Goal: Information Seeking & Learning: Check status

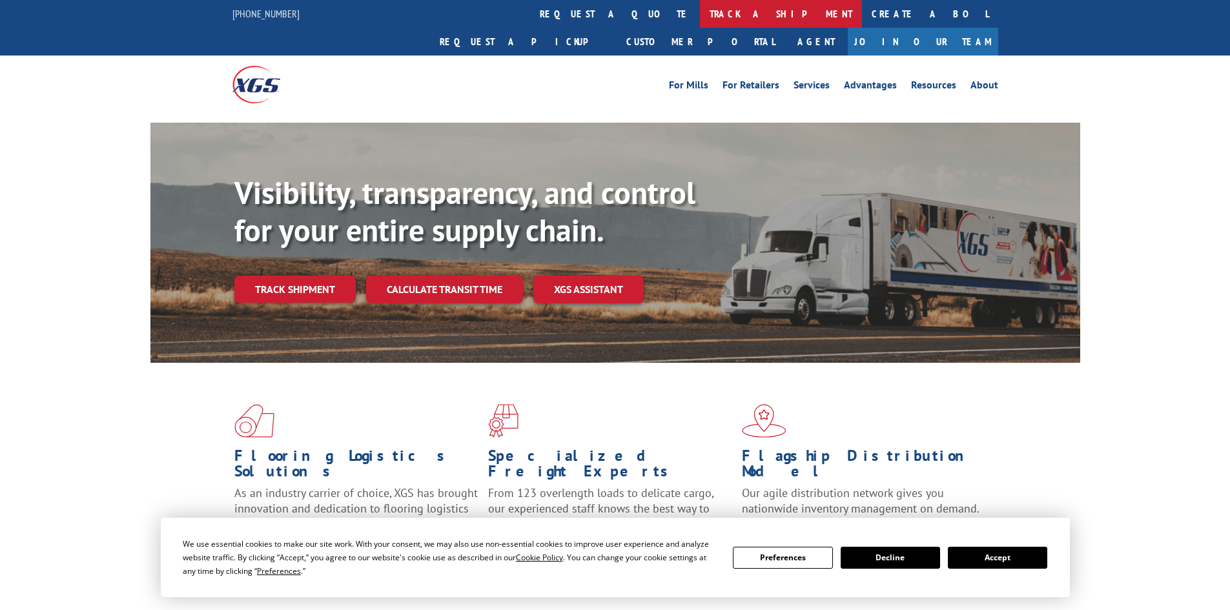
click at [700, 14] on link "track a shipment" at bounding box center [781, 14] width 162 height 28
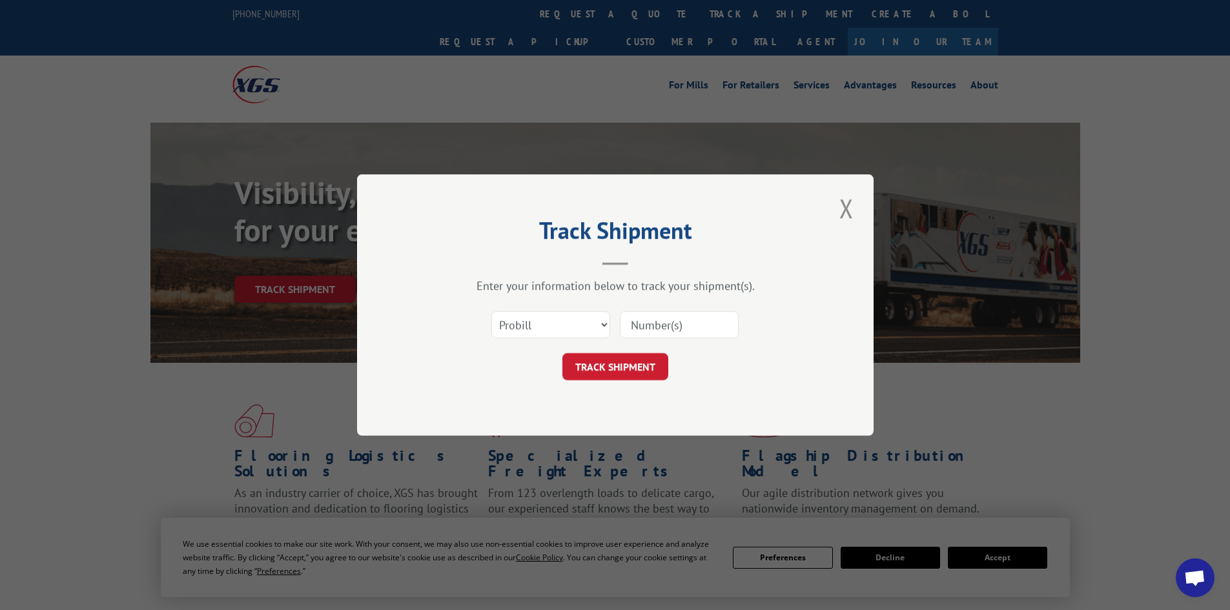
click at [689, 329] on input at bounding box center [679, 324] width 119 height 27
type input "120771329404"
click button "TRACK SHIPMENT" at bounding box center [615, 366] width 106 height 27
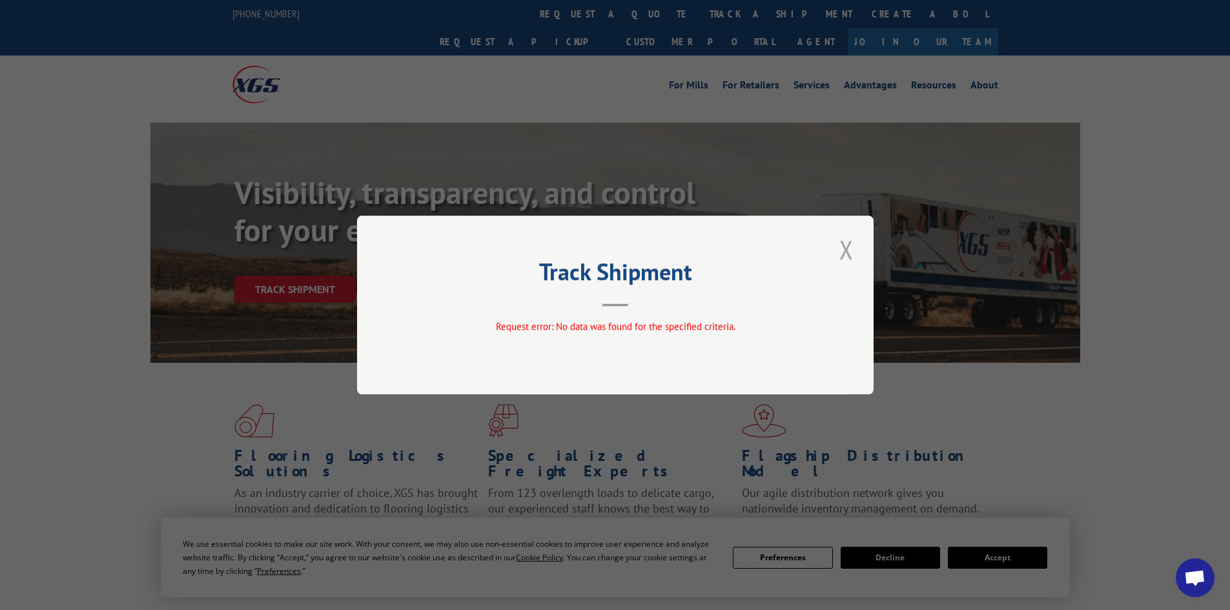
click at [848, 252] on button "Close modal" at bounding box center [846, 250] width 22 height 36
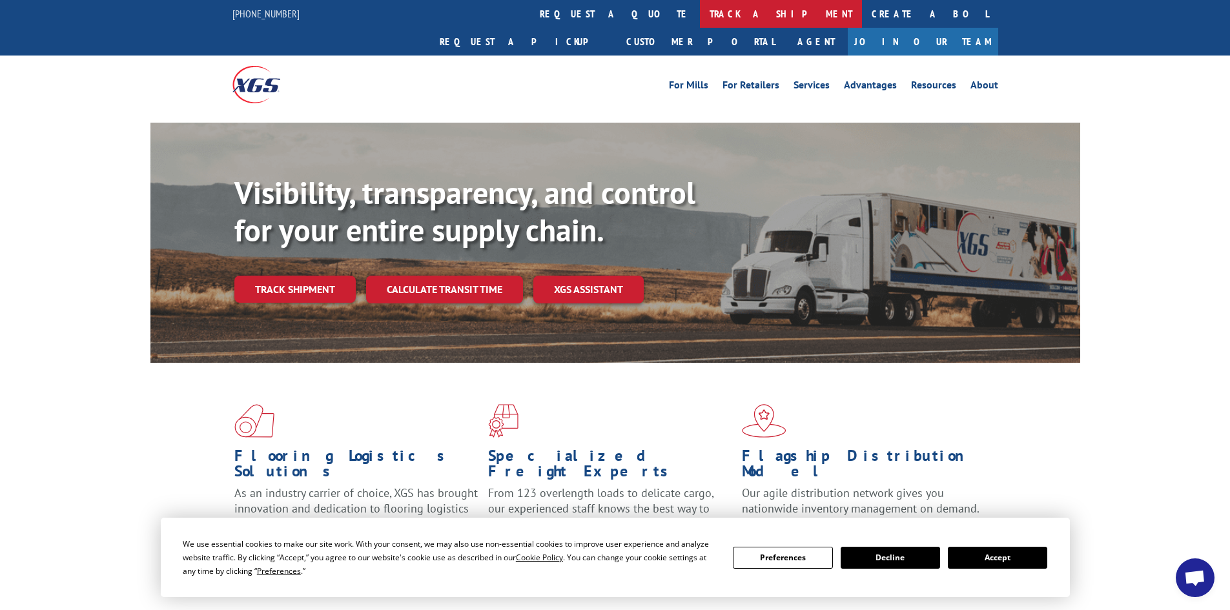
click at [700, 12] on link "track a shipment" at bounding box center [781, 14] width 162 height 28
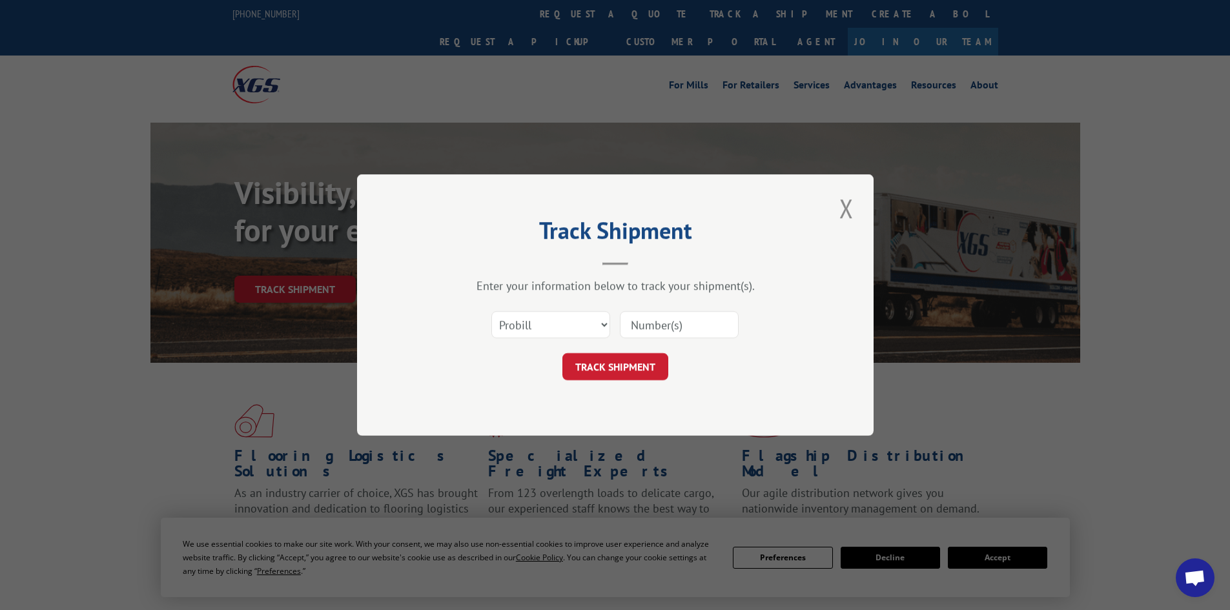
drag, startPoint x: 669, startPoint y: 313, endPoint x: 675, endPoint y: 310, distance: 6.6
click at [670, 314] on input at bounding box center [679, 324] width 119 height 27
type input "17461558"
click button "TRACK SHIPMENT" at bounding box center [615, 366] width 106 height 27
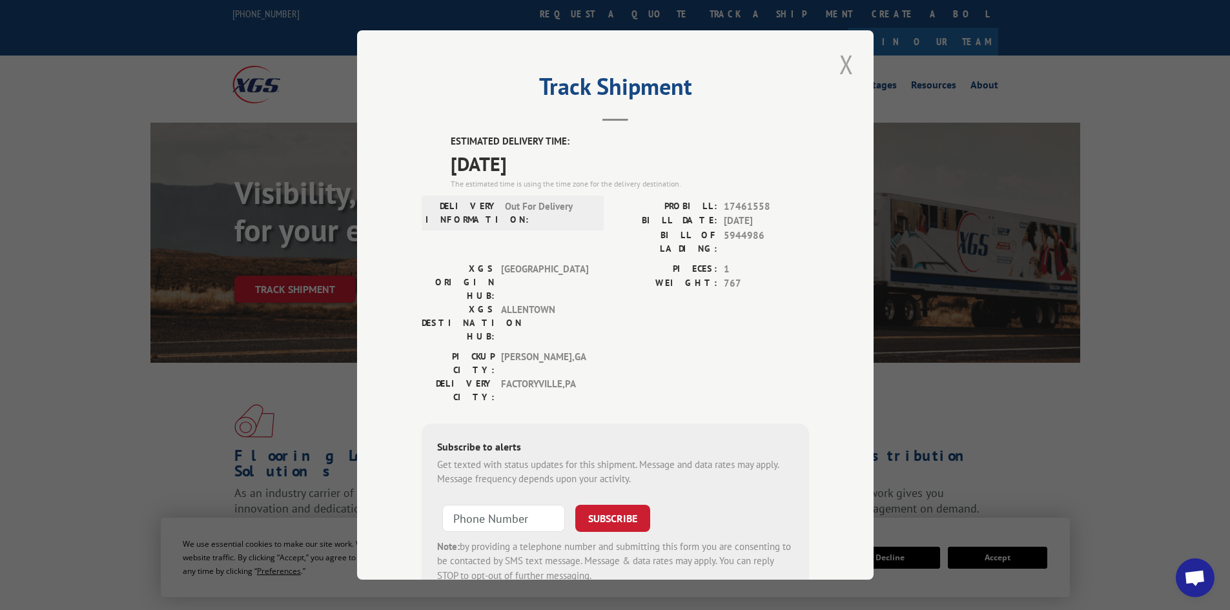
click at [835, 61] on button "Close modal" at bounding box center [846, 64] width 22 height 36
